Goal: Information Seeking & Learning: Learn about a topic

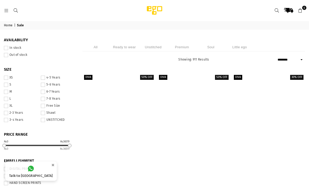
select select "******"
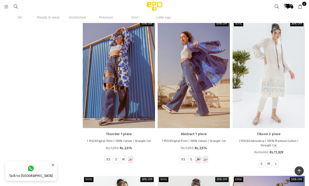
scroll to position [24657, 0]
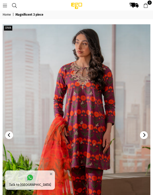
click at [146, 133] on button "Next" at bounding box center [144, 135] width 8 height 8
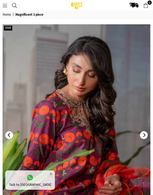
click at [146, 133] on button "Next" at bounding box center [144, 135] width 8 height 8
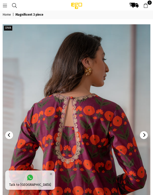
click at [146, 133] on icon "Next" at bounding box center [144, 135] width 4 height 4
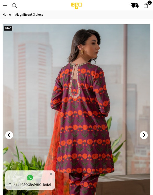
click at [146, 134] on icon "Next" at bounding box center [144, 135] width 4 height 4
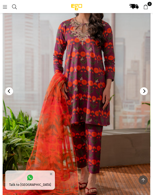
scroll to position [45, 0]
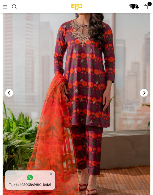
click at [146, 97] on img at bounding box center [77, 93] width 148 height 222
click at [144, 94] on icon "Next" at bounding box center [144, 93] width 2 height 4
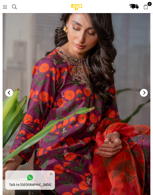
click at [146, 91] on button "Next" at bounding box center [144, 93] width 8 height 8
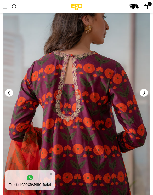
click at [146, 93] on icon "Next" at bounding box center [144, 93] width 4 height 4
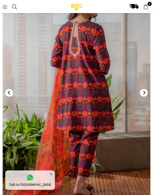
click at [145, 92] on icon "Next" at bounding box center [144, 93] width 4 height 4
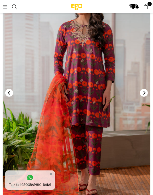
click at [145, 92] on icon "Next" at bounding box center [144, 93] width 4 height 4
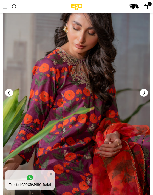
click at [145, 93] on icon "Next" at bounding box center [144, 93] width 2 height 4
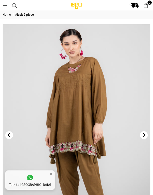
click at [146, 133] on button "Next" at bounding box center [144, 135] width 8 height 8
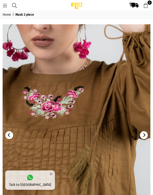
click at [150, 132] on img at bounding box center [77, 135] width 148 height 222
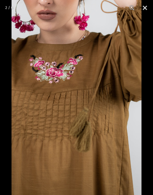
click at [146, 7] on button "Close" at bounding box center [144, 8] width 13 height 16
